Goal: Ask a question

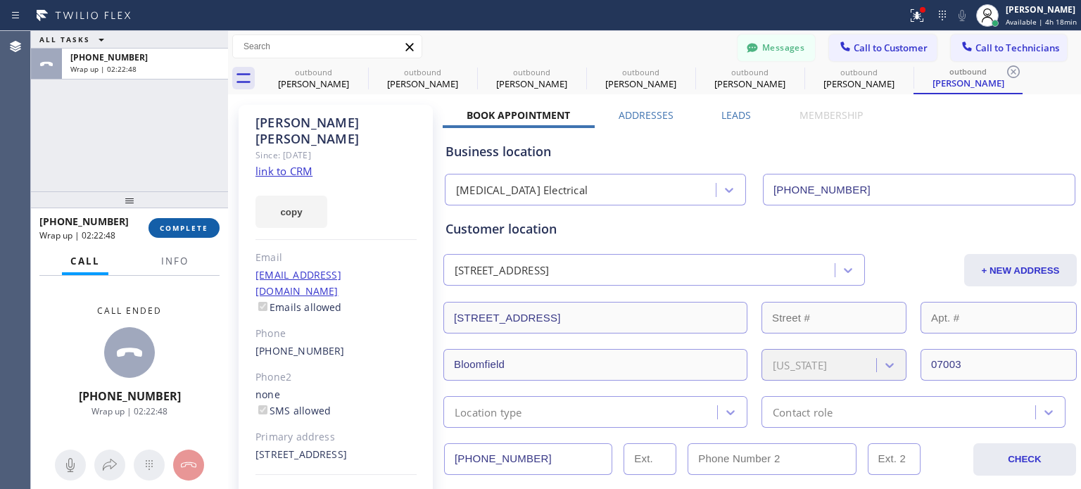
click at [200, 229] on span "COMPLETE" at bounding box center [184, 228] width 49 height 10
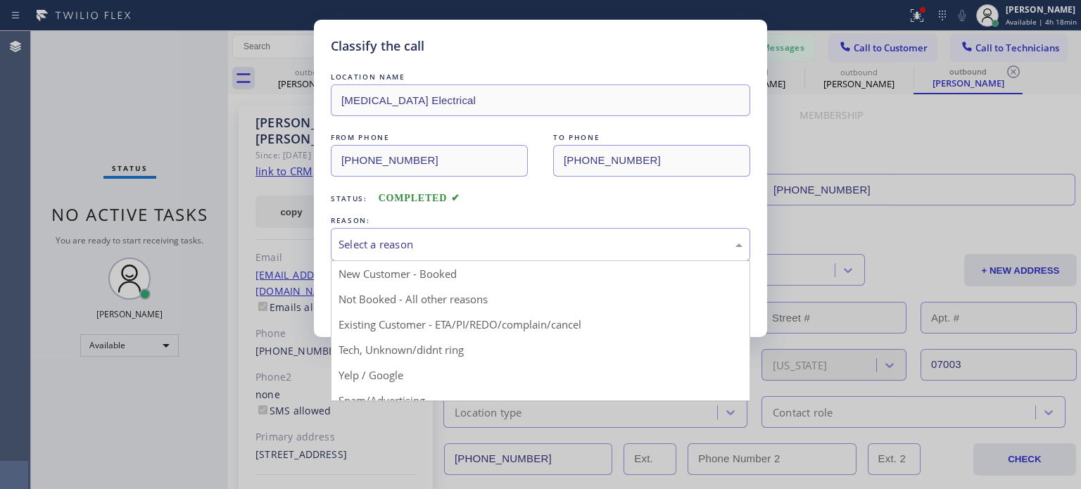
click at [496, 244] on div "Select a reason" at bounding box center [540, 244] width 404 height 16
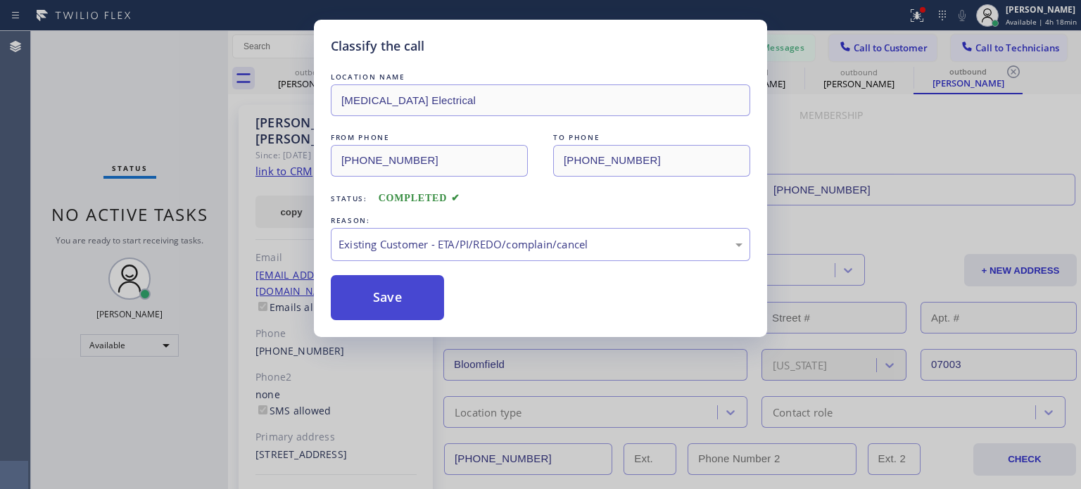
drag, startPoint x: 412, startPoint y: 288, endPoint x: 635, endPoint y: 172, distance: 250.8
click at [413, 286] on button "Save" at bounding box center [387, 297] width 113 height 45
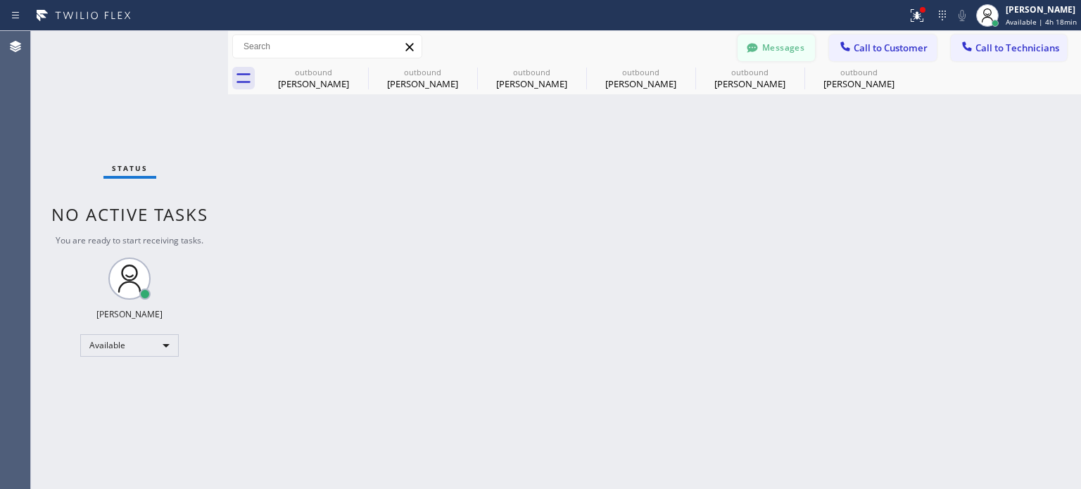
click at [791, 42] on button "Messages" at bounding box center [775, 47] width 77 height 27
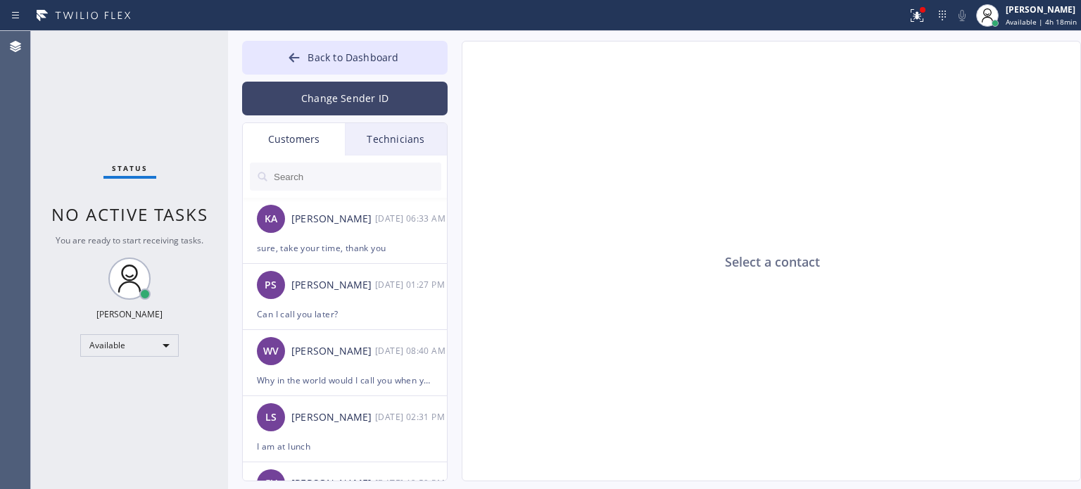
click at [353, 83] on button "Change Sender ID" at bounding box center [344, 99] width 205 height 34
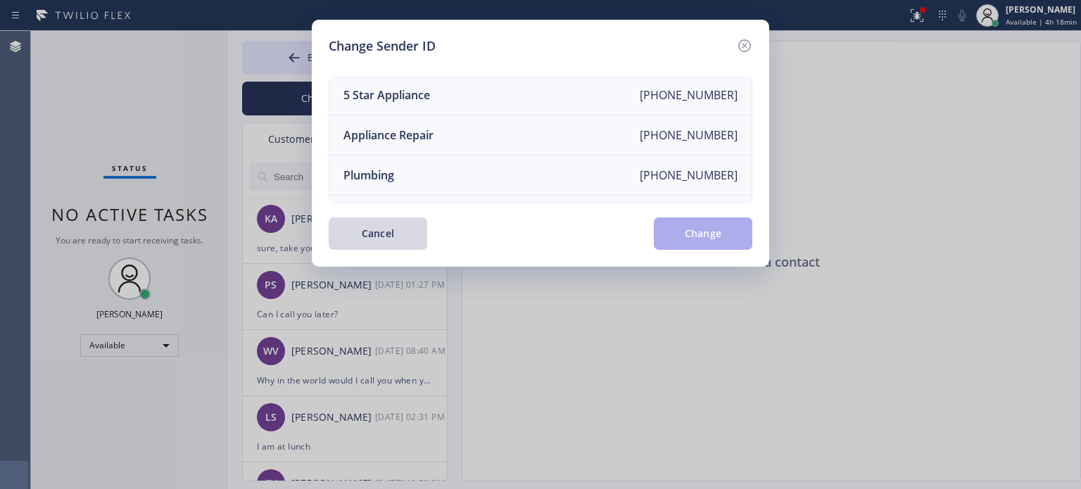
scroll to position [164, 0]
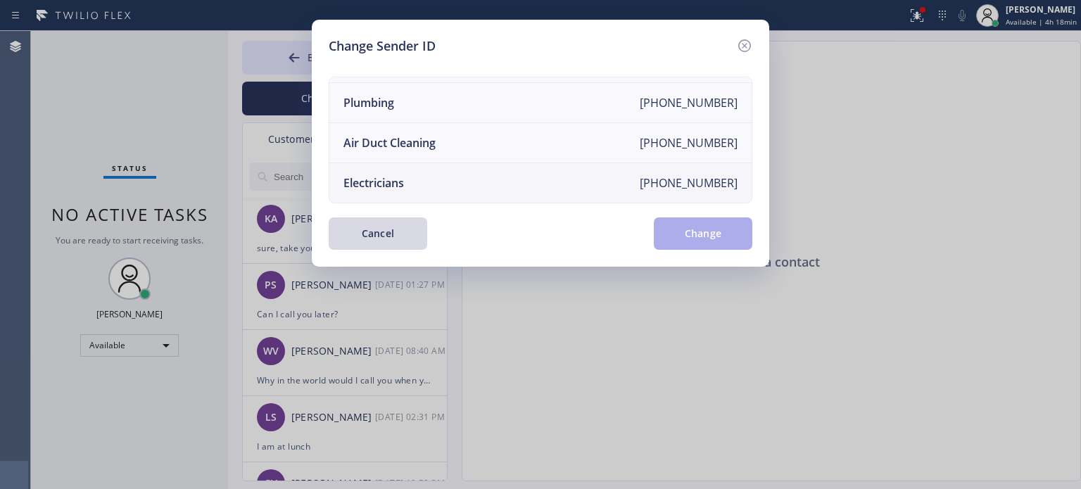
click at [400, 177] on div "Electricians" at bounding box center [373, 182] width 61 height 15
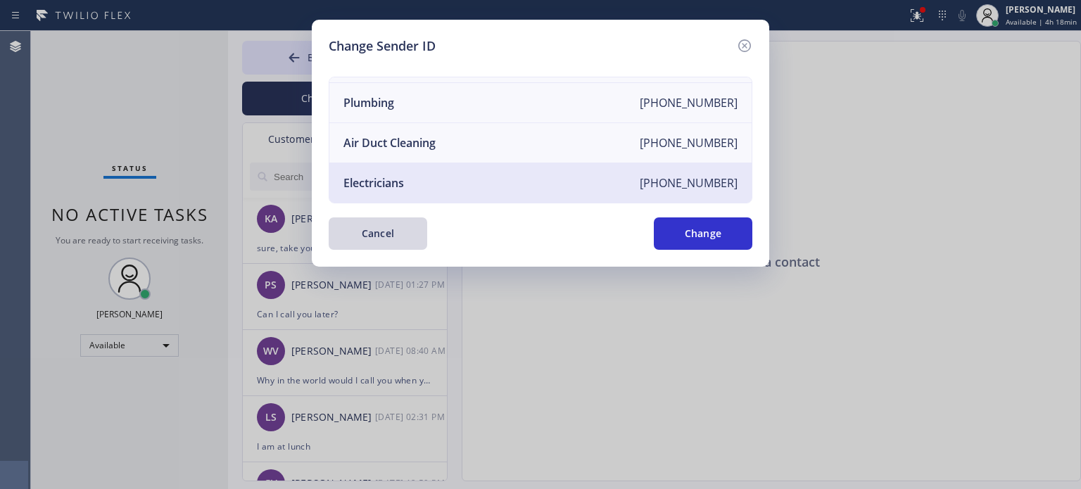
drag, startPoint x: 723, startPoint y: 233, endPoint x: 684, endPoint y: 226, distance: 40.0
click at [723, 233] on button "Change" at bounding box center [703, 233] width 99 height 32
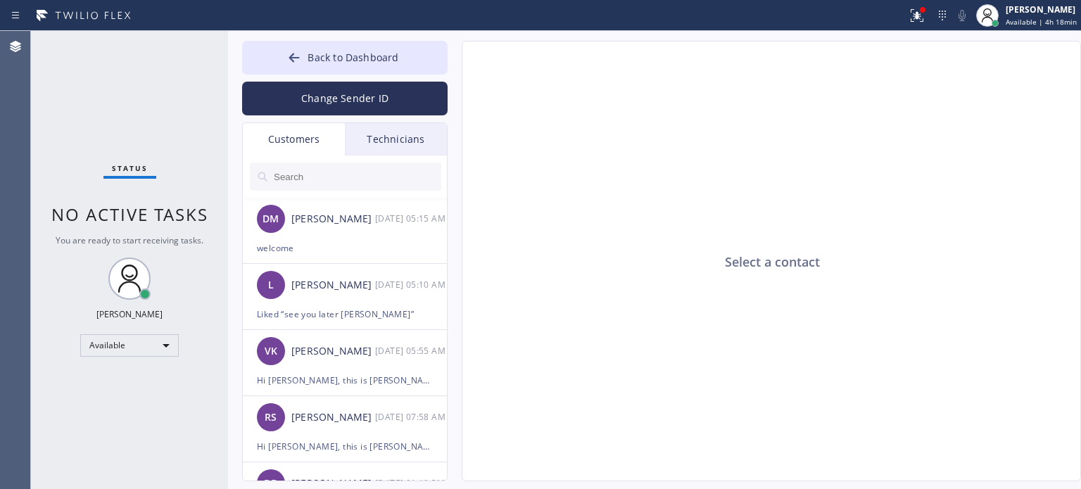
click at [374, 130] on div "Technicians" at bounding box center [396, 139] width 102 height 32
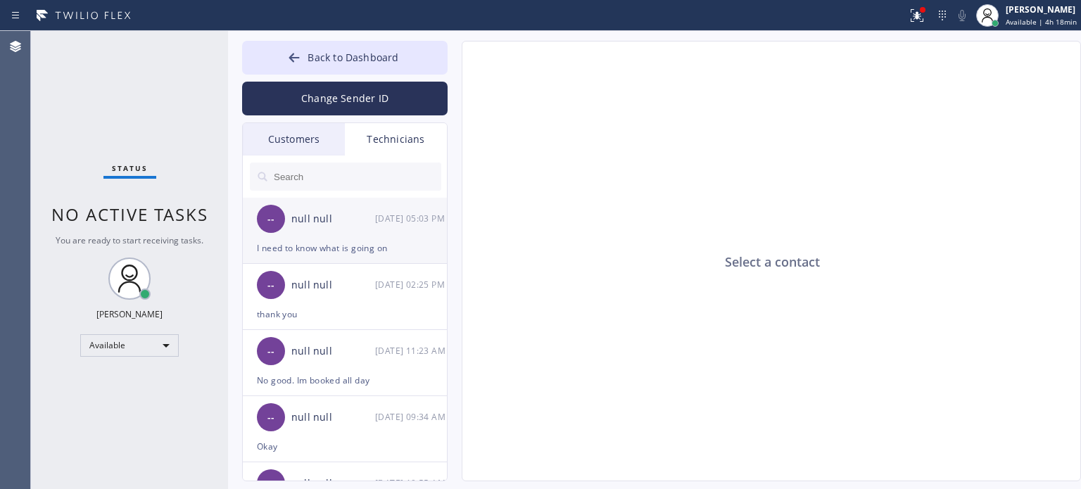
click at [296, 249] on div "I need to know what is going on" at bounding box center [345, 248] width 176 height 16
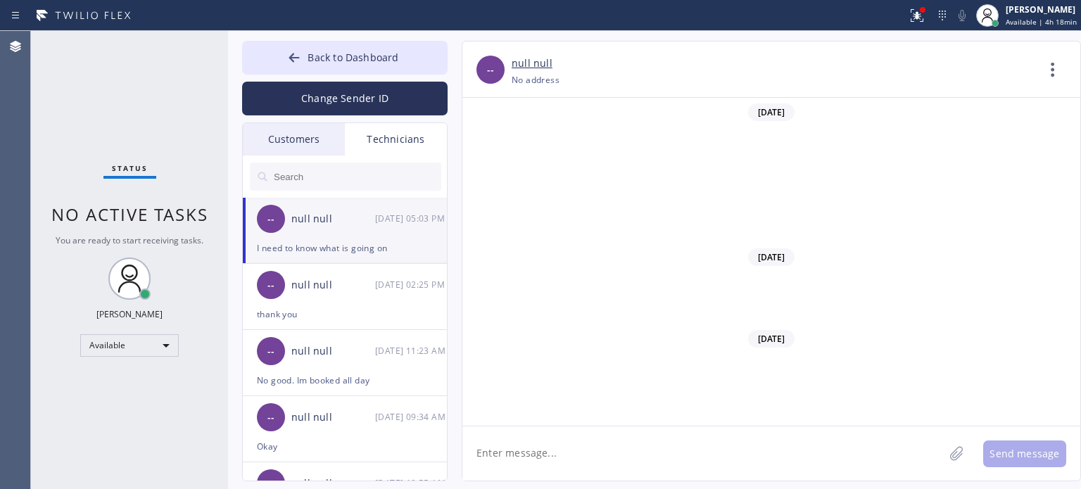
scroll to position [490, 0]
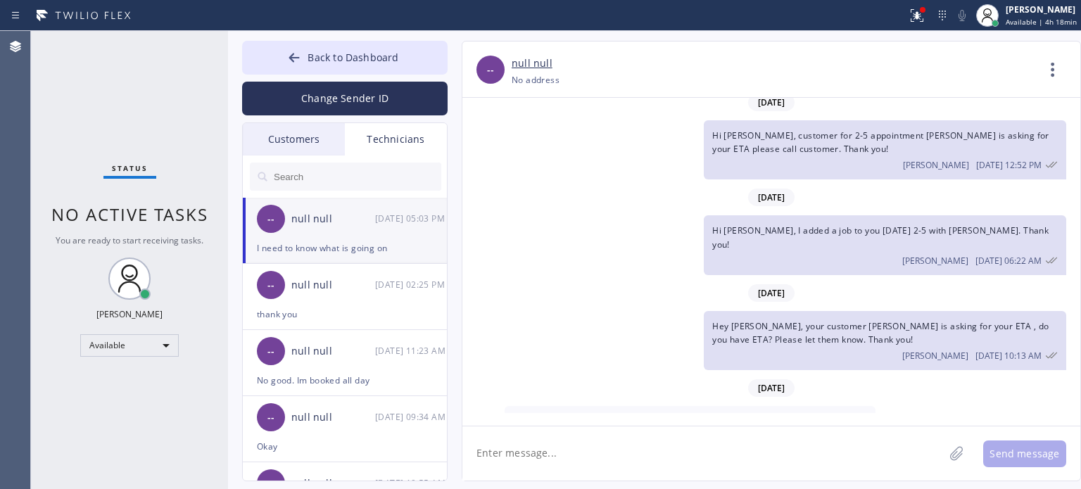
click at [526, 452] on textarea at bounding box center [702, 453] width 481 height 54
type textarea "j"
type textarea "[PERSON_NAME], may I know what happened to the job of [PERSON_NAME]?"
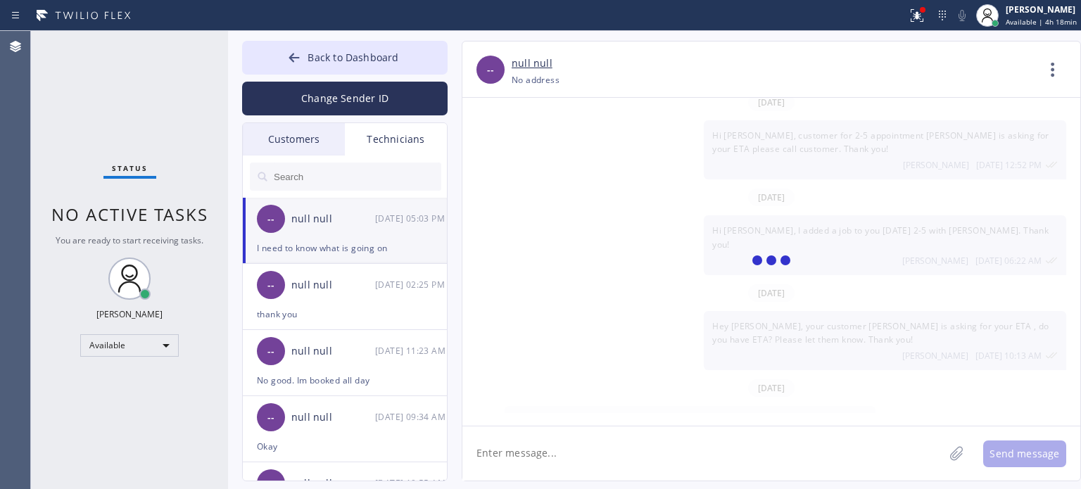
scroll to position [570, 0]
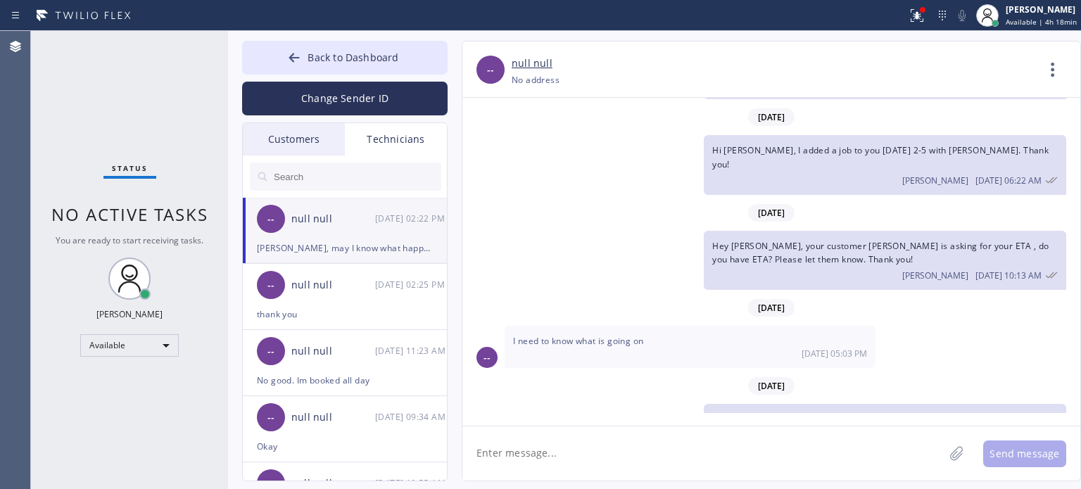
click at [642, 462] on textarea at bounding box center [702, 453] width 481 height 54
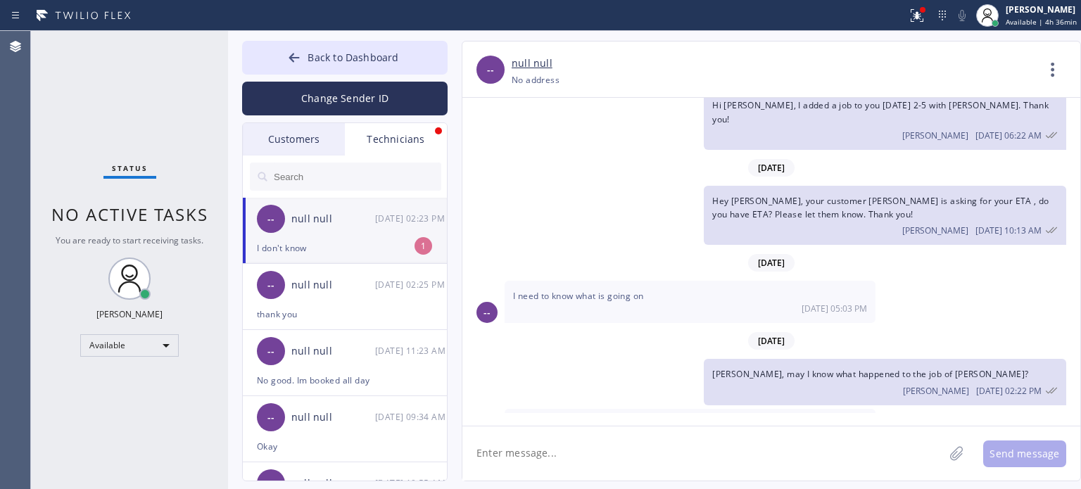
drag, startPoint x: 849, startPoint y: 450, endPoint x: 827, endPoint y: 426, distance: 32.4
click at [850, 448] on textarea at bounding box center [702, 453] width 481 height 54
click at [337, 240] on div "I don't know" at bounding box center [345, 248] width 176 height 16
click at [526, 467] on textarea at bounding box center [702, 453] width 481 height 54
type textarea "who was the customer who called Police?"
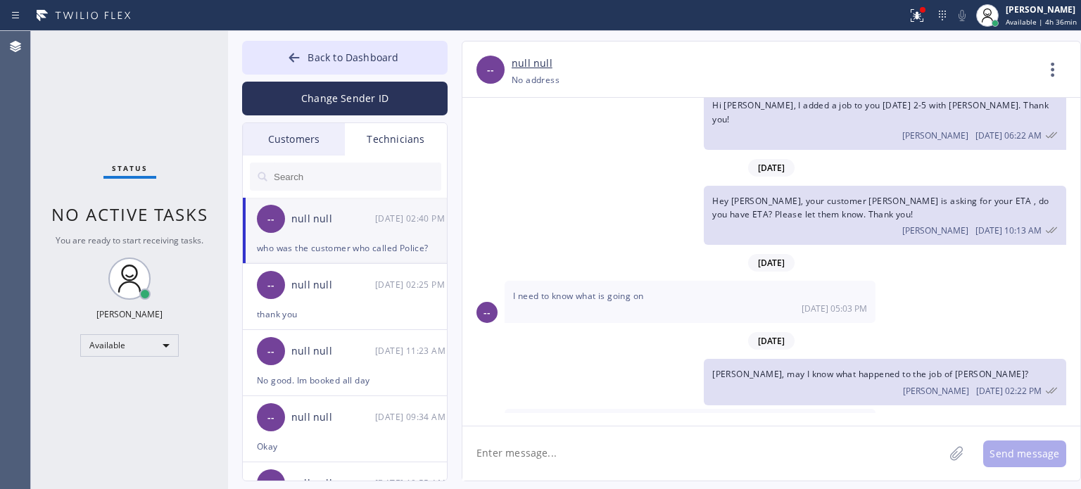
scroll to position [664, 0]
